Goal: Transaction & Acquisition: Purchase product/service

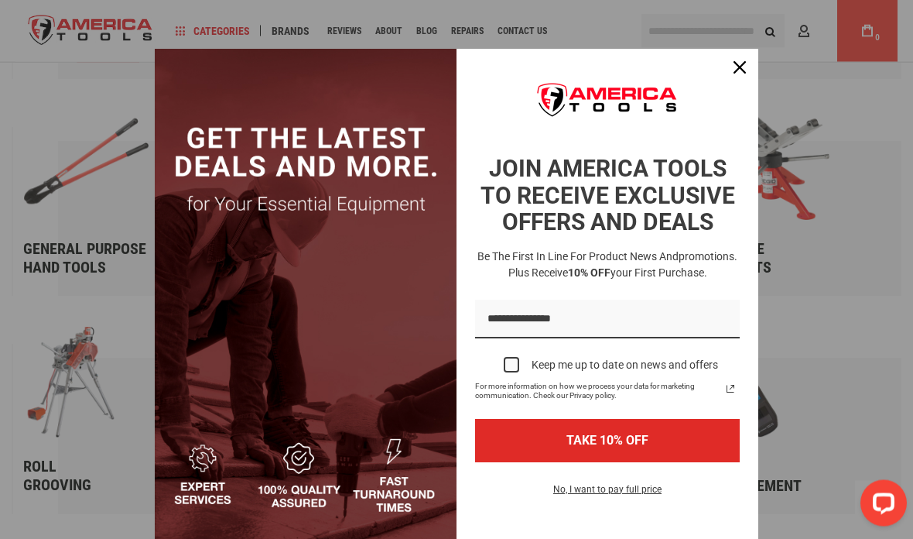
scroll to position [1999, 0]
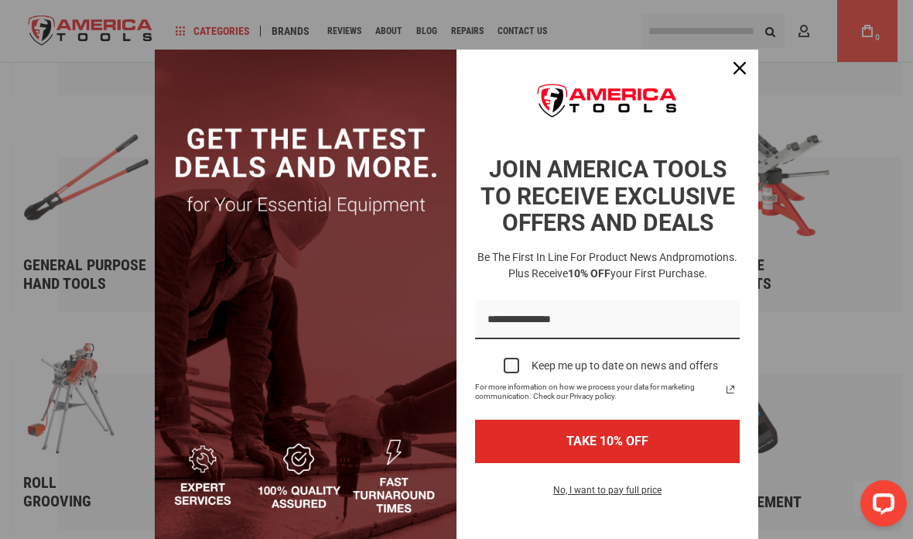
click at [741, 66] on icon "close icon" at bounding box center [740, 68] width 12 height 12
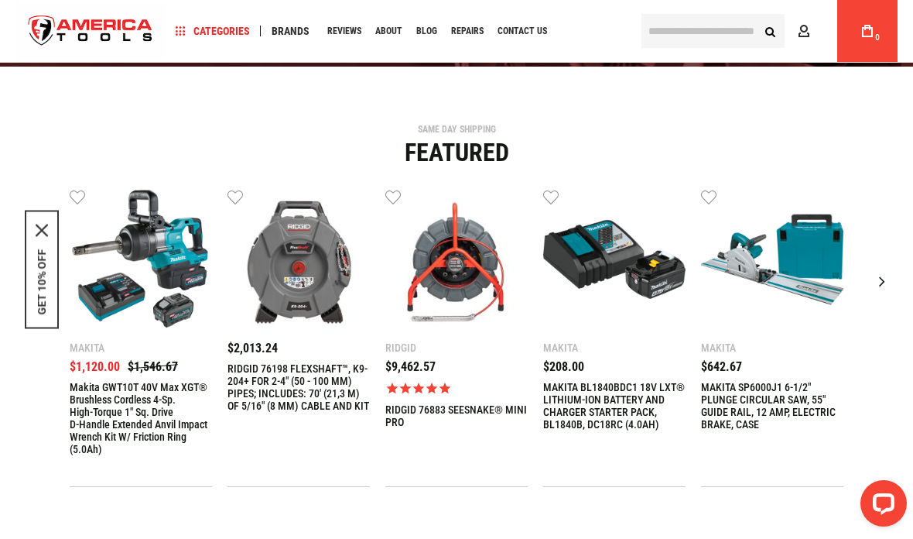
scroll to position [311, 0]
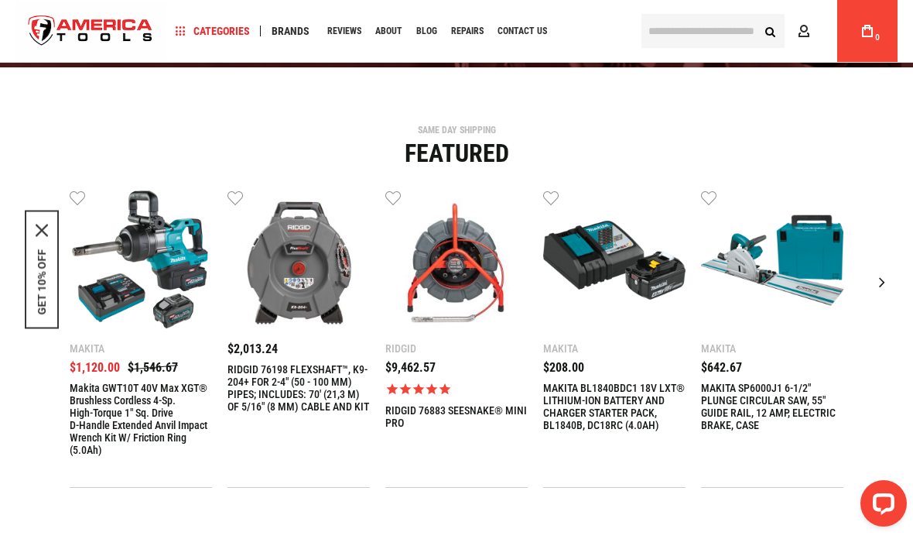
click at [742, 24] on input "text" at bounding box center [713, 31] width 143 height 34
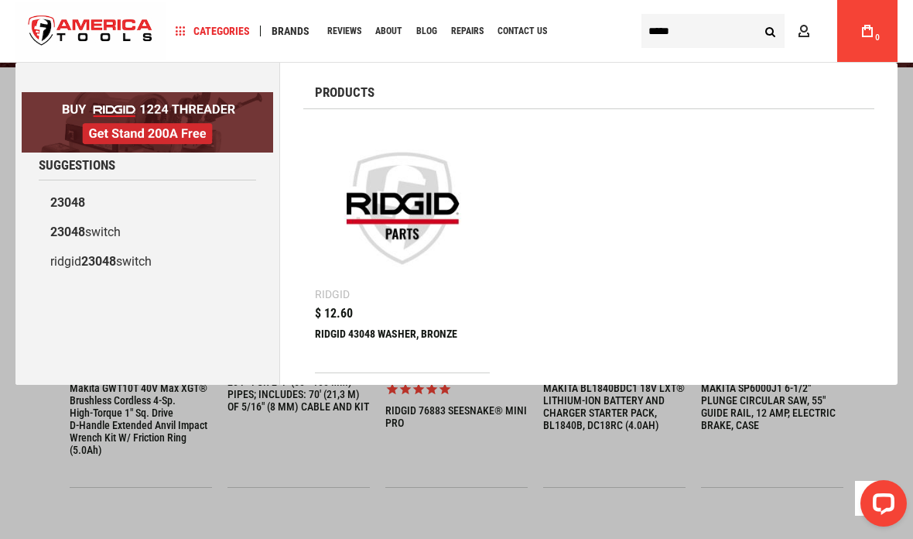
type input "*****"
click at [348, 327] on div "RIDGID 43048 WASHER, BRONZE" at bounding box center [402, 345] width 175 height 37
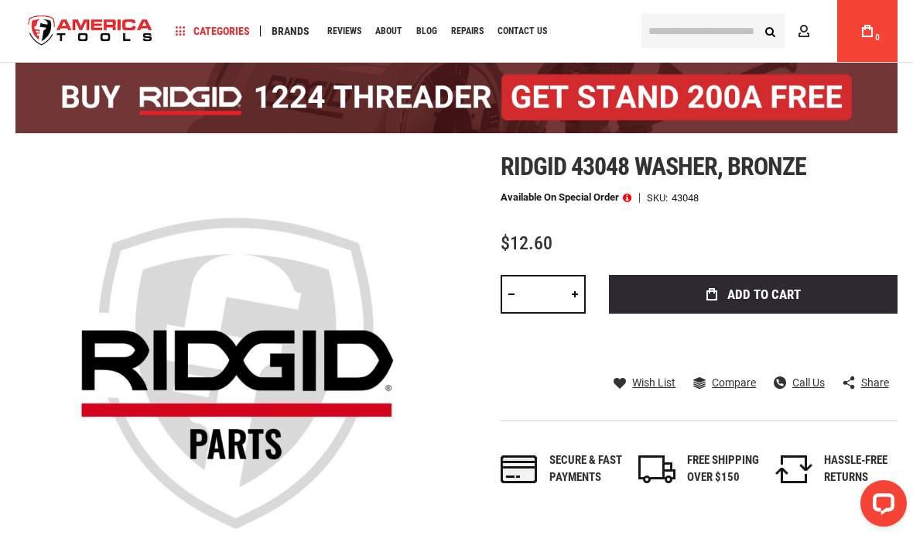
click at [799, 291] on span "Add to Cart" at bounding box center [765, 294] width 74 height 13
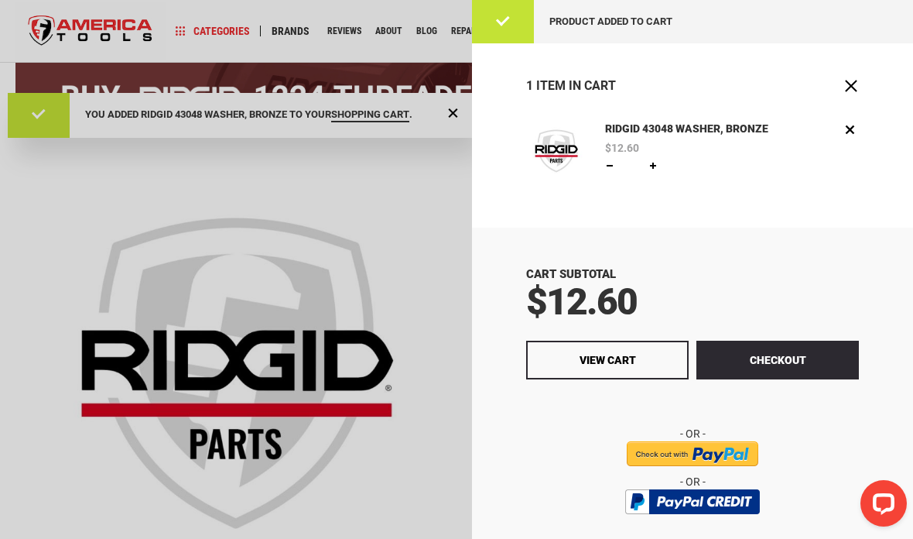
click at [820, 360] on button "Checkout" at bounding box center [778, 360] width 163 height 39
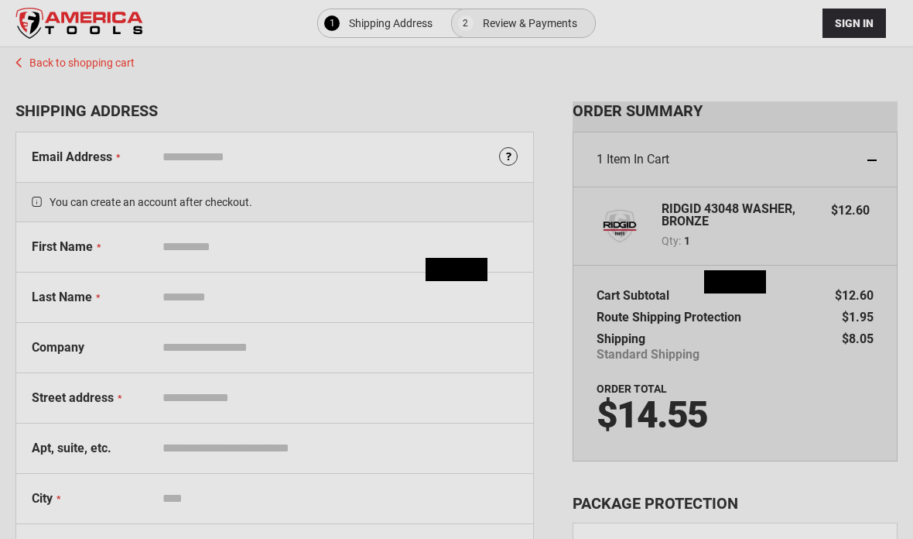
select select "**"
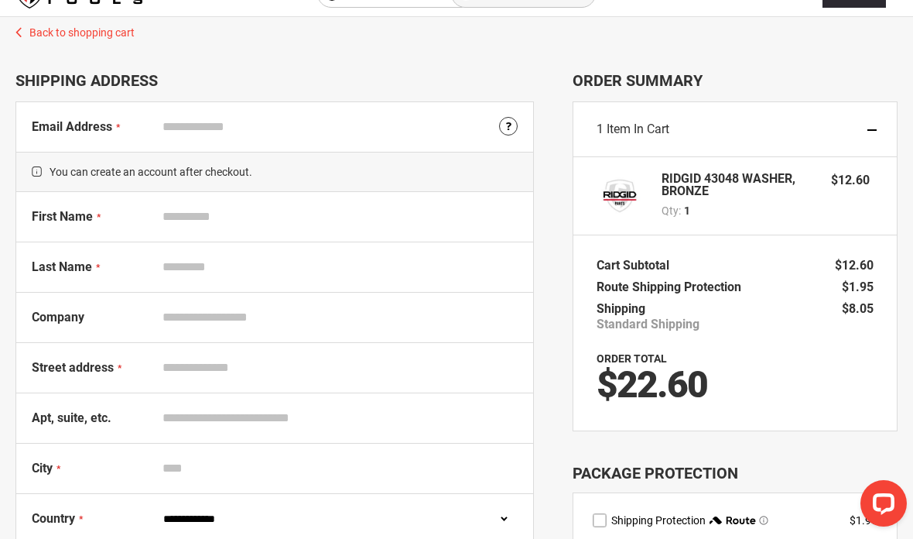
scroll to position [26, 0]
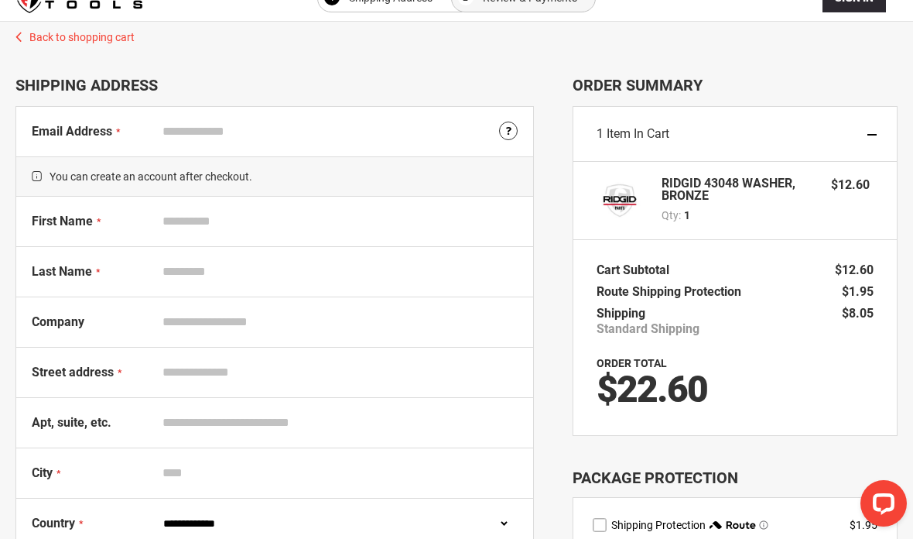
click at [159, 119] on input "Email Address" at bounding box center [337, 131] width 362 height 29
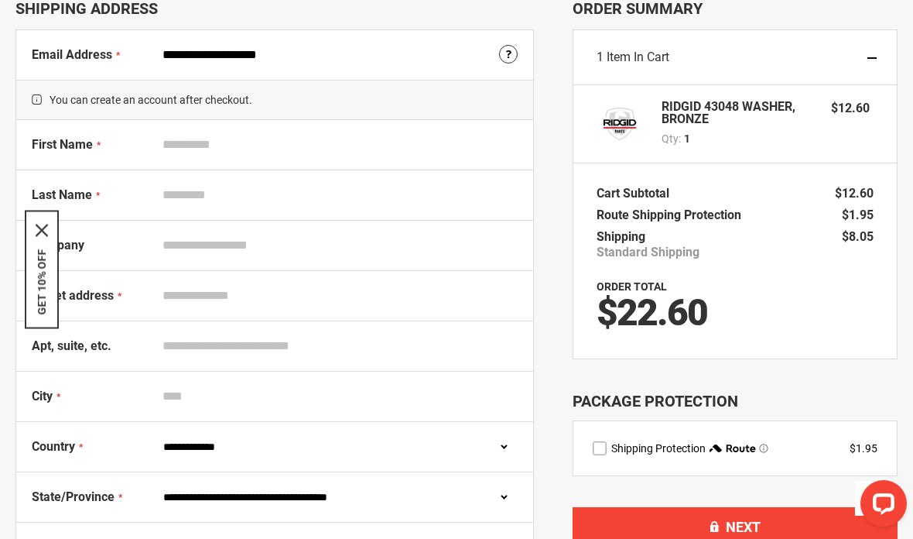
scroll to position [149, 0]
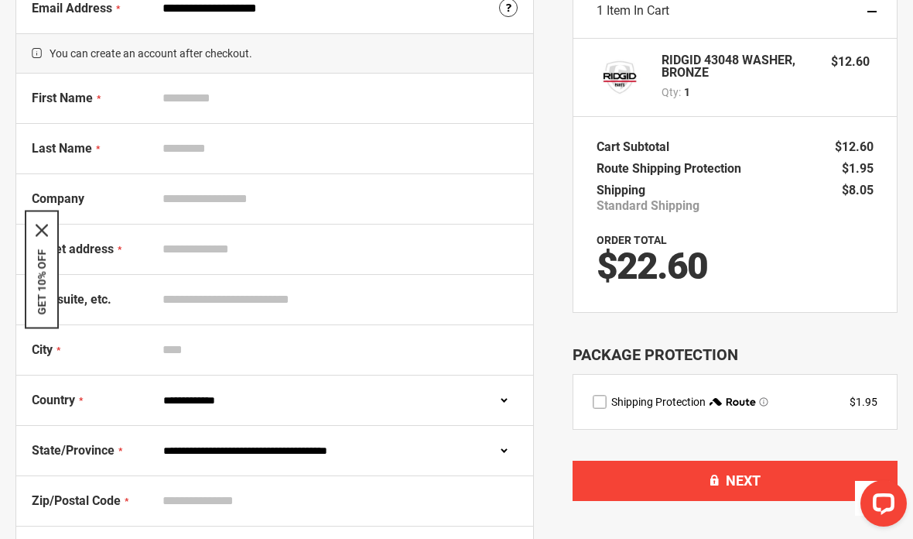
type input "**********"
click at [151, 110] on label "First Name" at bounding box center [94, 101] width 124 height 23
click at [156, 110] on input "First Name" at bounding box center [337, 98] width 362 height 29
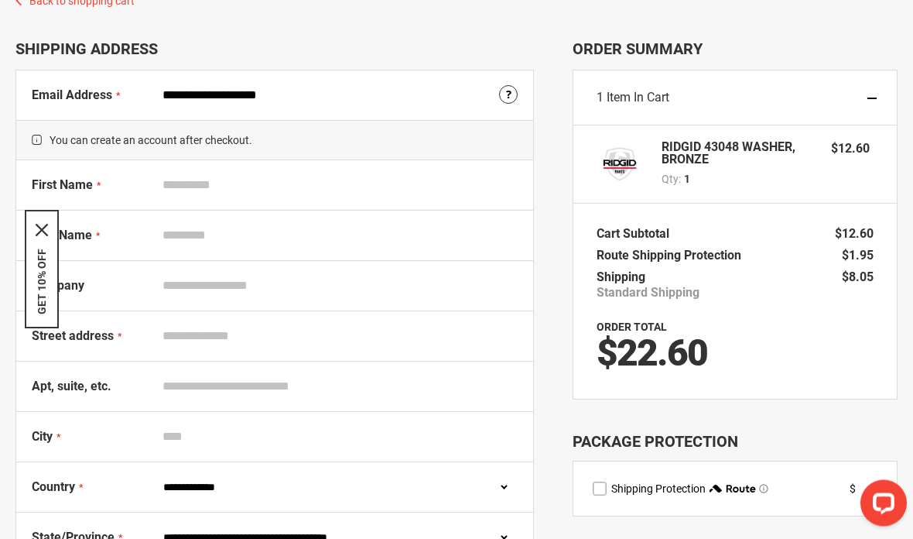
scroll to position [0, 0]
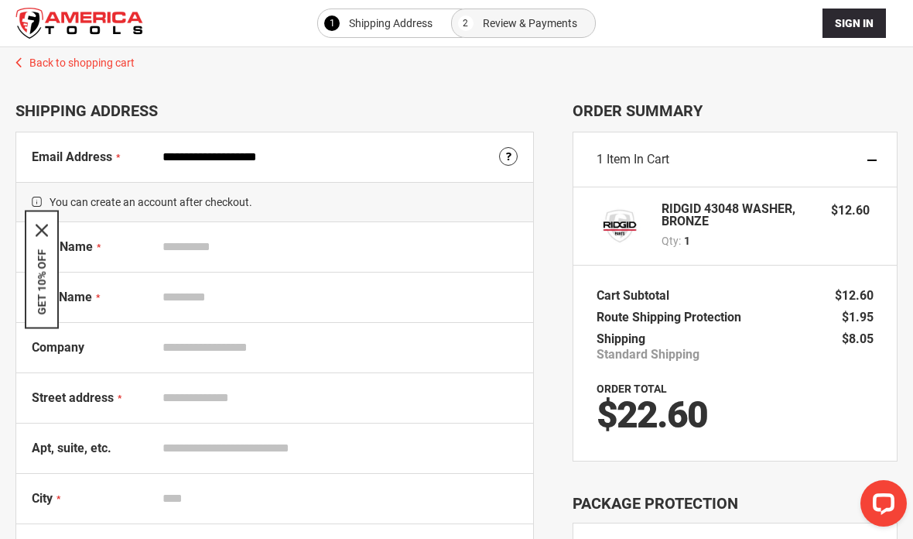
click at [863, 24] on span "Sign In" at bounding box center [854, 23] width 39 height 12
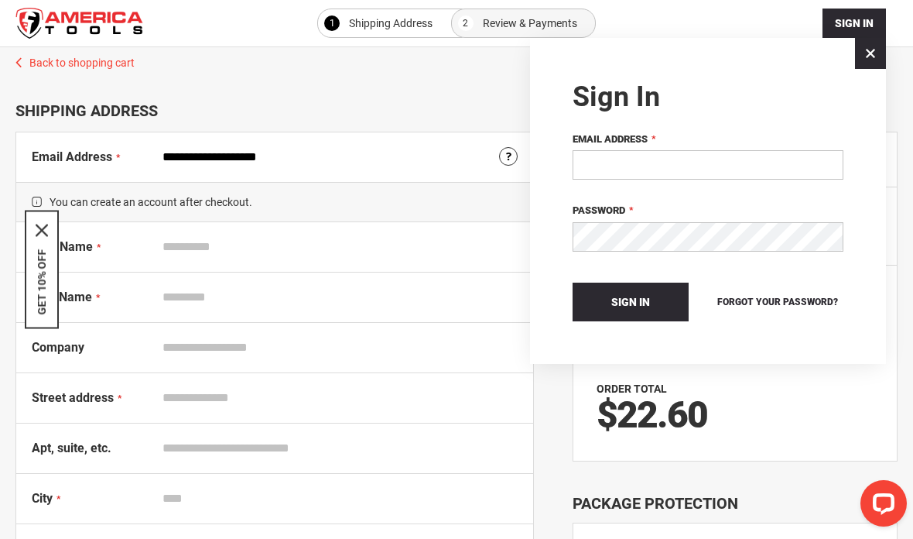
click at [784, 167] on input "Email Address" at bounding box center [708, 164] width 271 height 29
click at [824, 95] on div "Sign In" at bounding box center [708, 95] width 271 height 31
click at [756, 174] on input "Email Address" at bounding box center [708, 164] width 271 height 29
type input "**********"
click at [662, 296] on button "Sign In" at bounding box center [631, 302] width 116 height 39
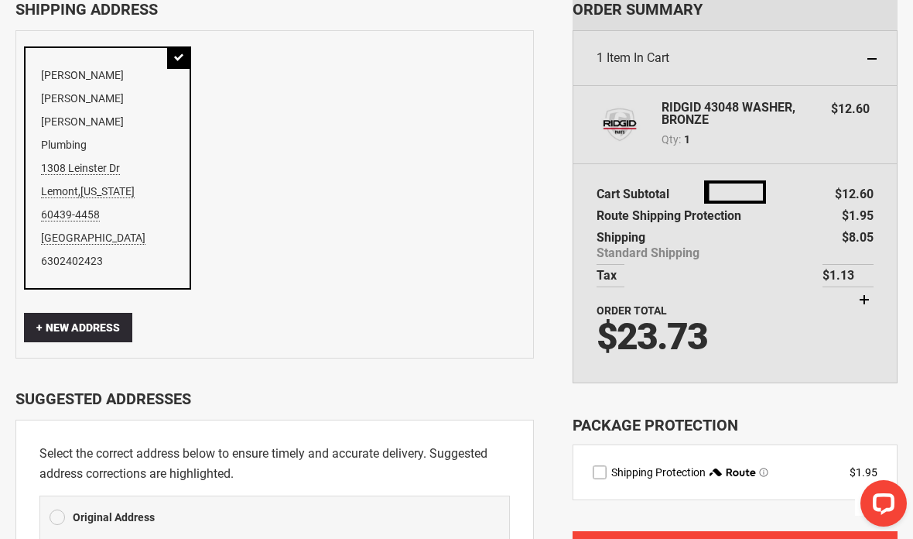
click at [869, 303] on div at bounding box center [735, 191] width 325 height 383
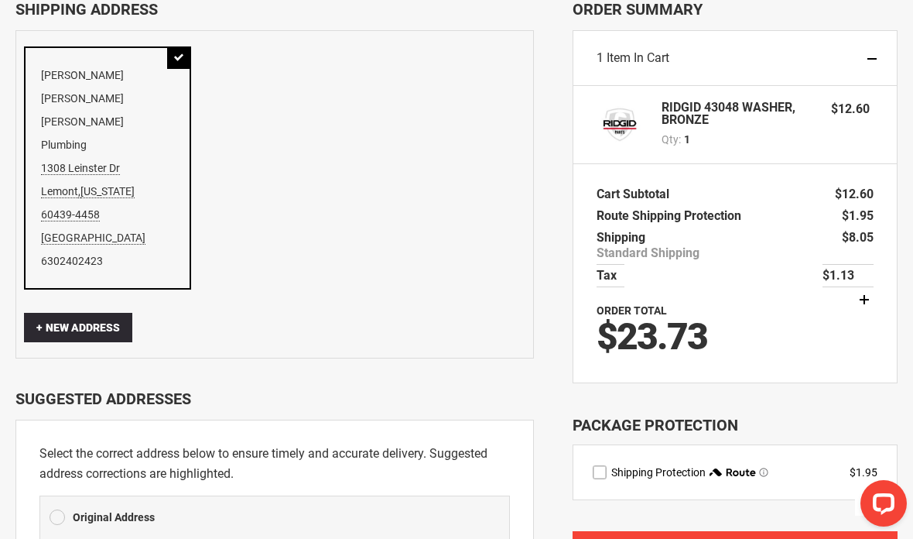
click at [872, 283] on span "$1.13" at bounding box center [848, 275] width 51 height 15
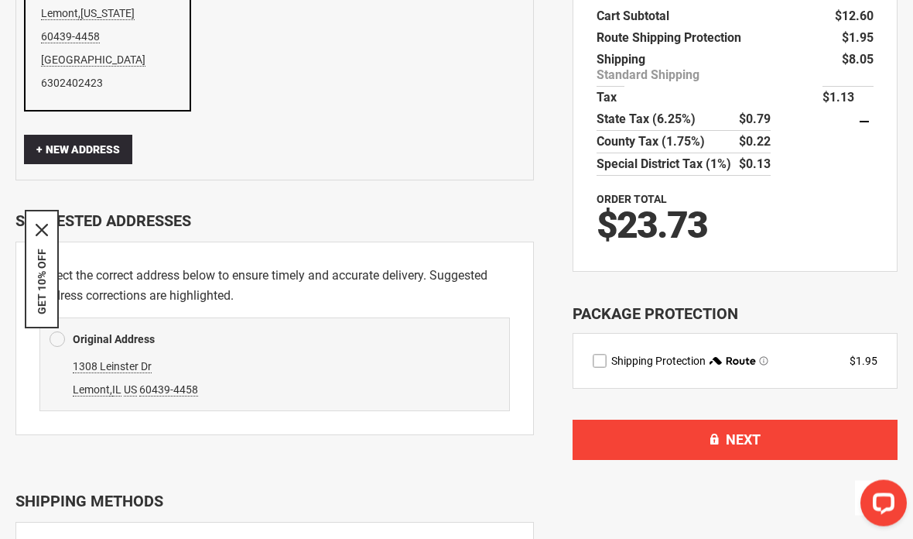
scroll to position [283, 0]
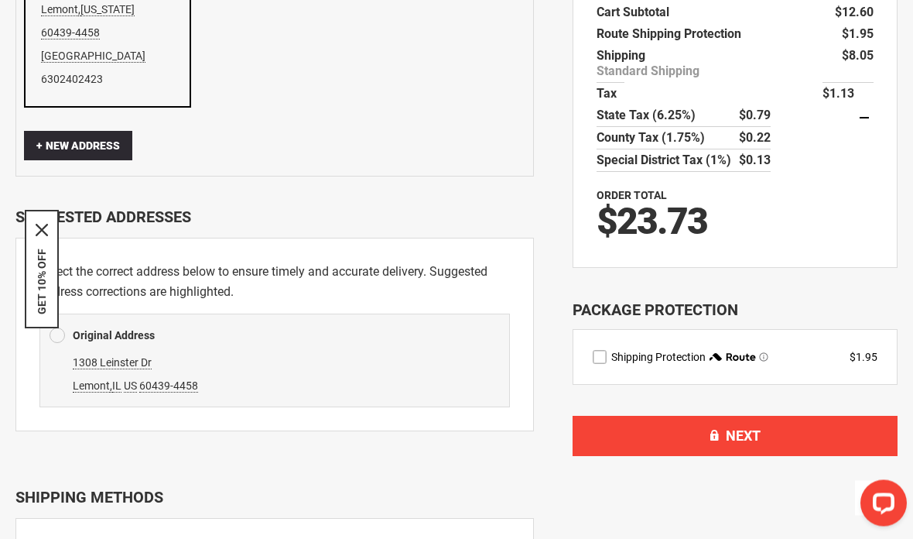
click at [604, 355] on label "route shipping protection selector element" at bounding box center [600, 358] width 14 height 14
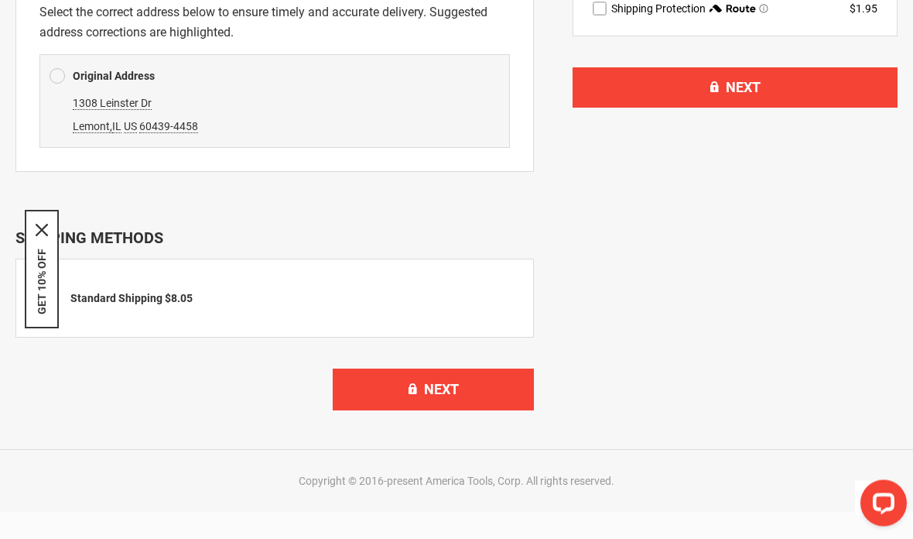
scroll to position [508, 0]
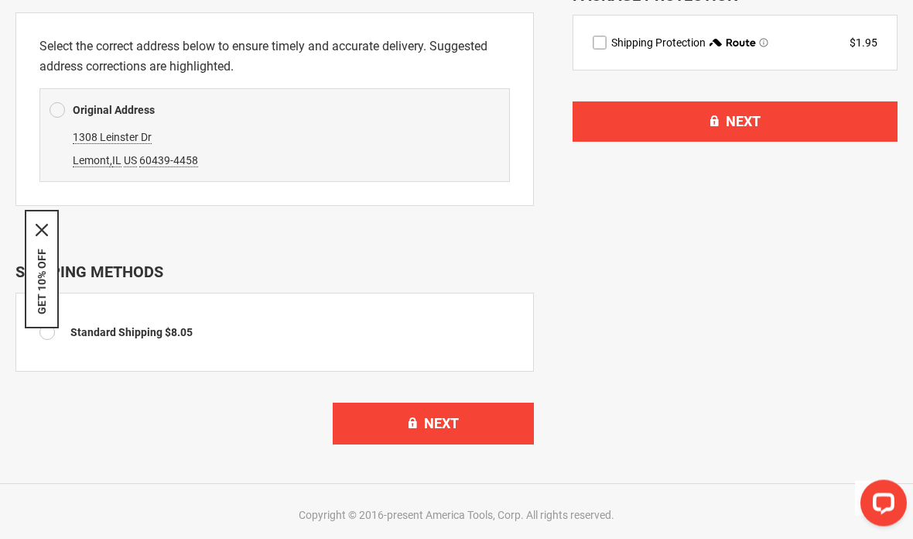
click at [802, 128] on button "Next" at bounding box center [735, 122] width 325 height 40
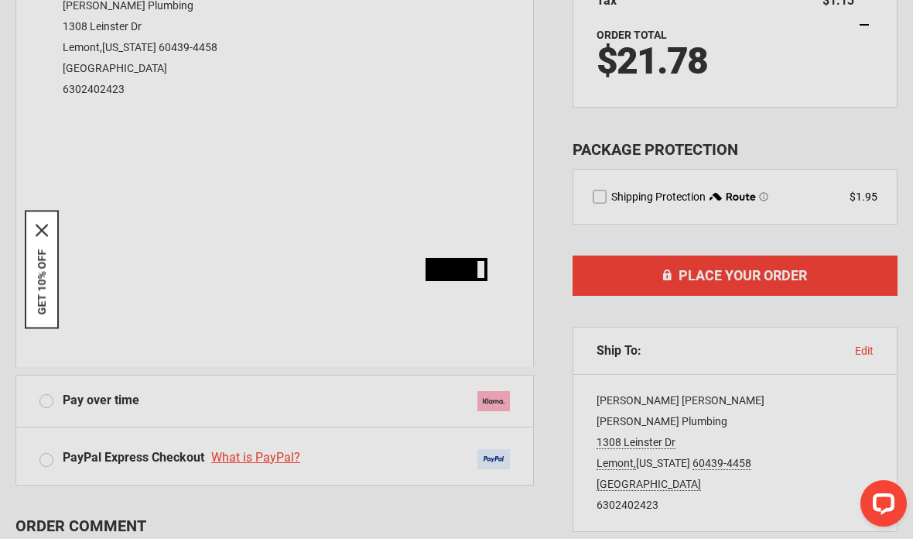
scroll to position [330, 0]
